Goal: Information Seeking & Learning: Compare options

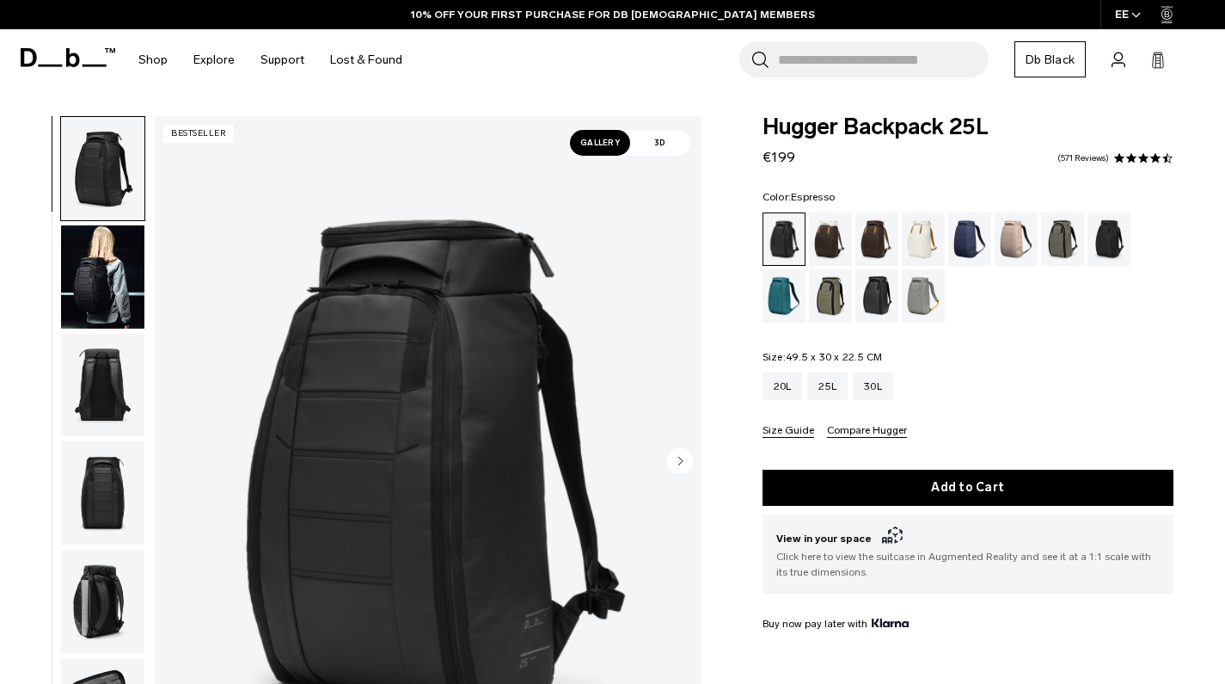
click at [885, 242] on div "Espresso" at bounding box center [878, 238] width 44 height 53
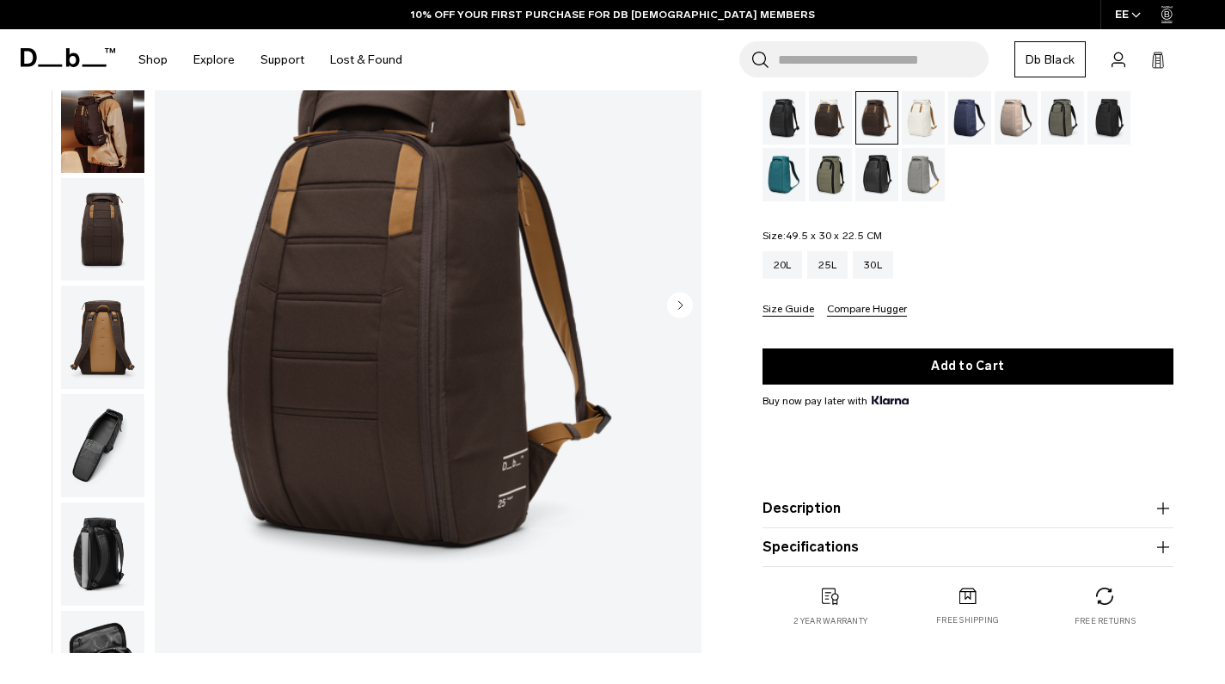
scroll to position [61, 0]
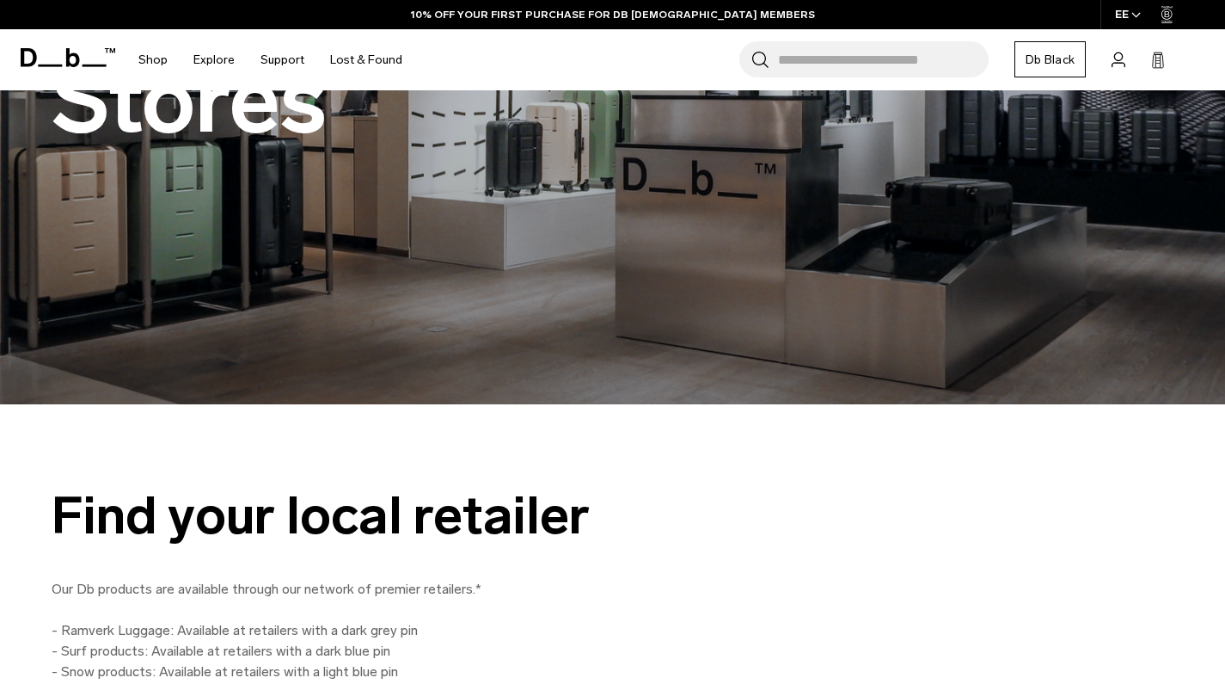
scroll to position [333, 0]
